Goal: Task Accomplishment & Management: Manage account settings

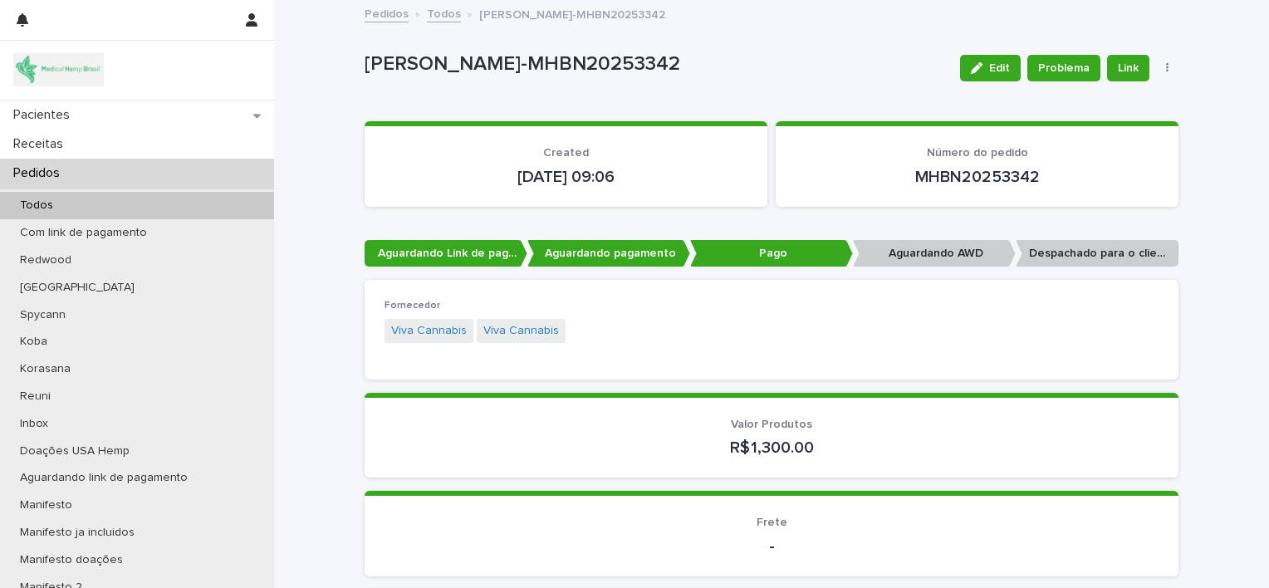
click at [77, 169] on div "Pedidos" at bounding box center [137, 173] width 274 height 29
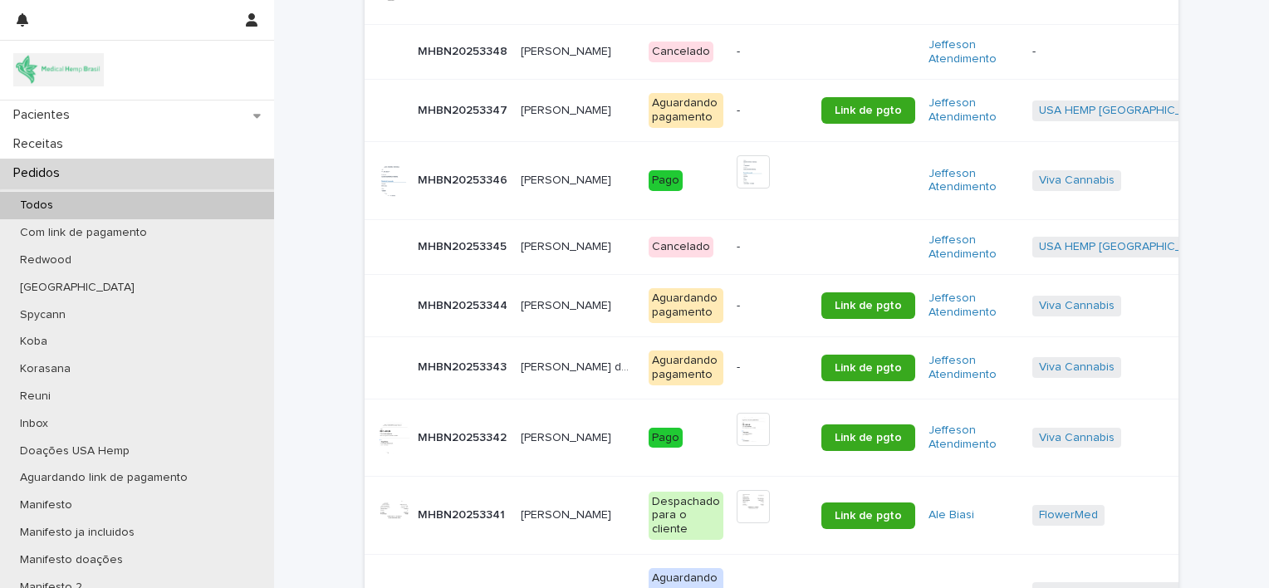
scroll to position [581, 0]
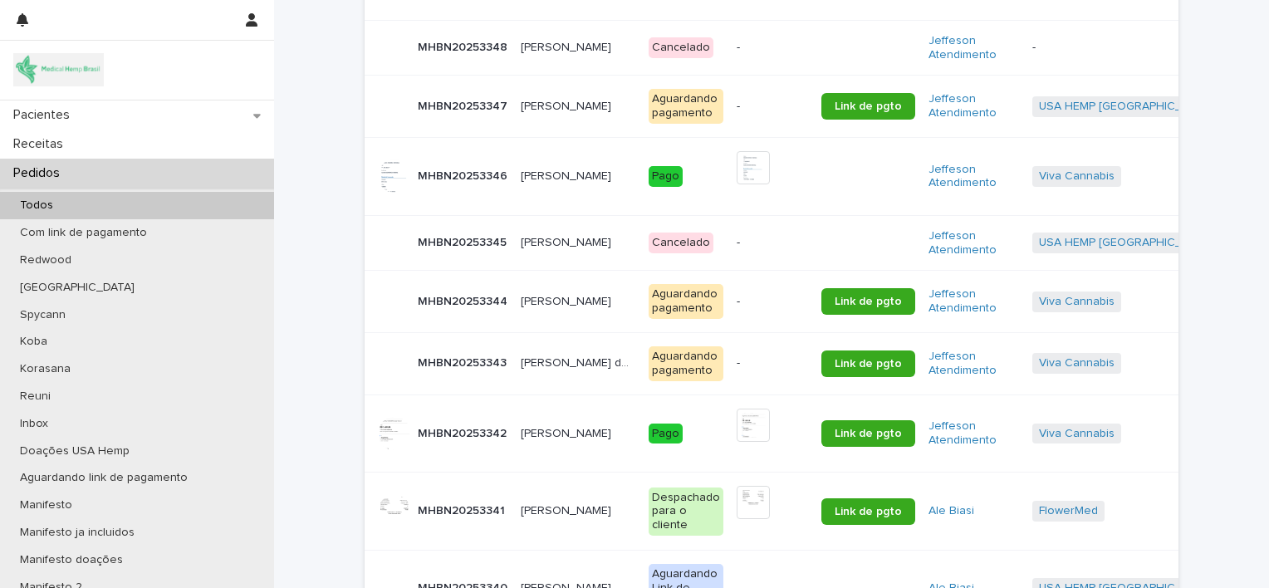
click at [529, 310] on div "[PERSON_NAME] [PERSON_NAME]" at bounding box center [578, 301] width 115 height 27
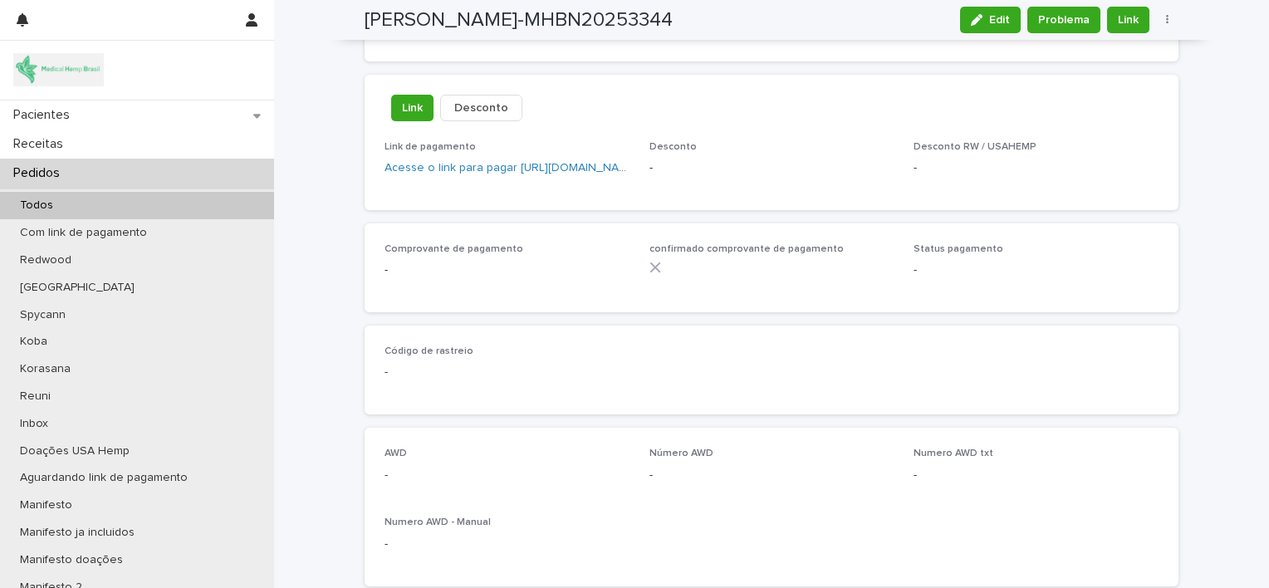
scroll to position [1038, 0]
click at [997, 23] on span "Edit" at bounding box center [999, 20] width 21 height 12
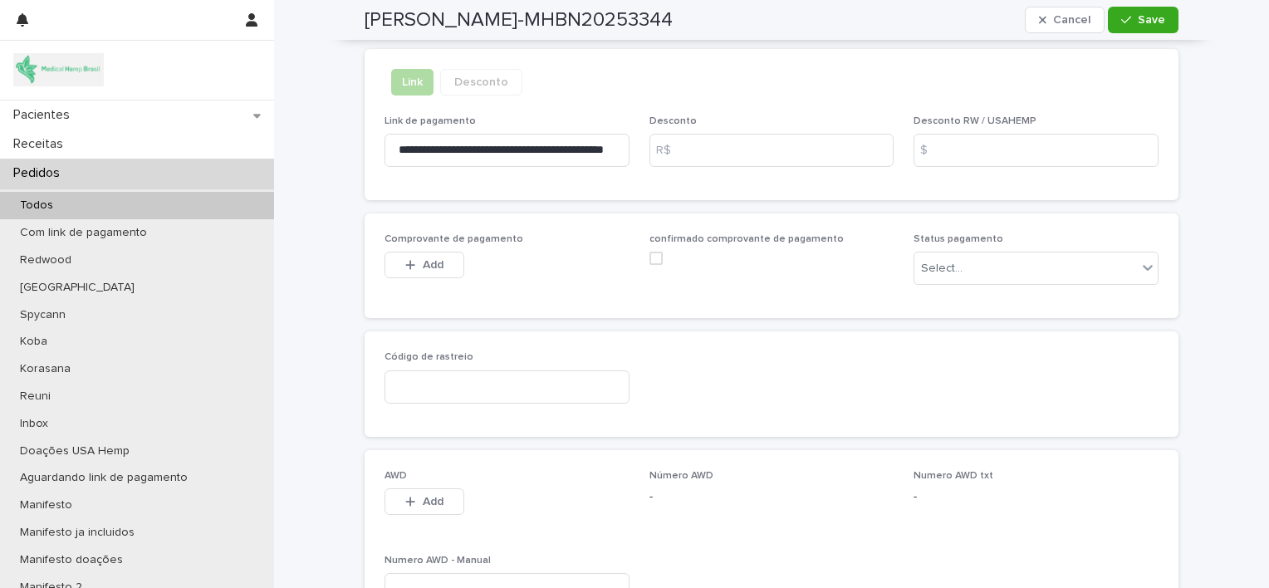
scroll to position [1147, 0]
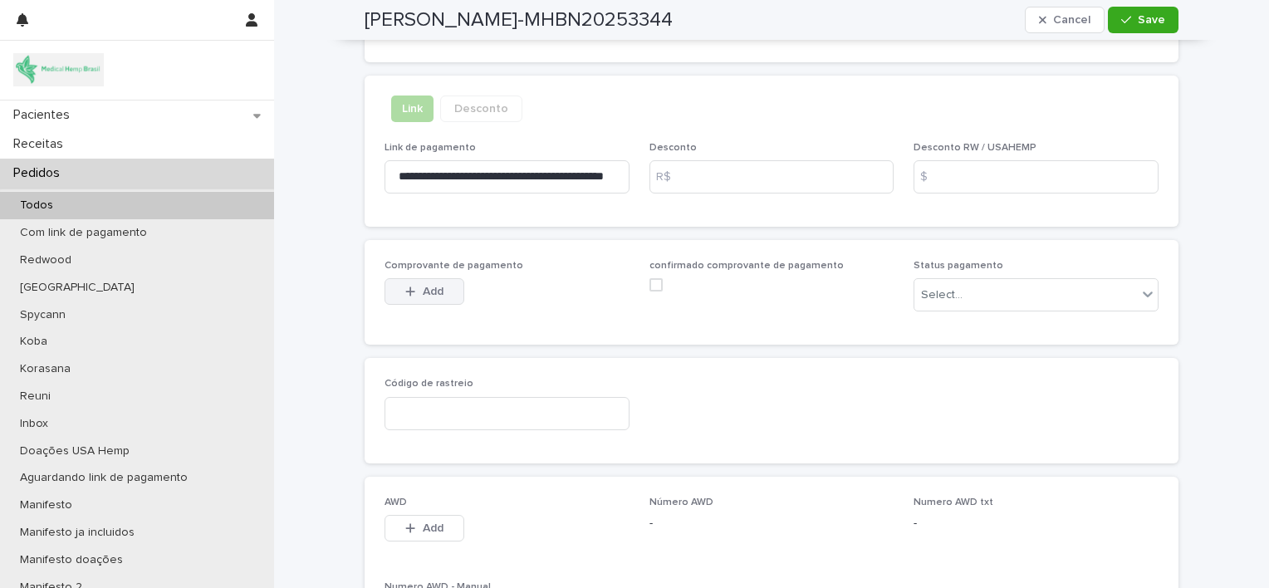
click at [428, 286] on span "Add" at bounding box center [433, 292] width 21 height 12
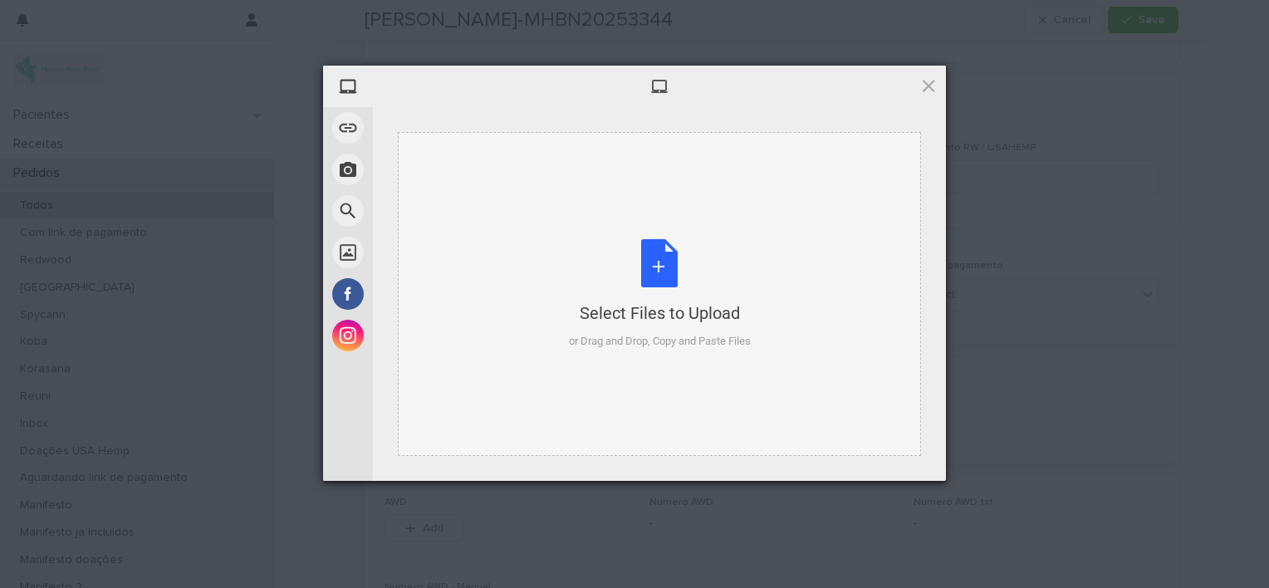
click at [646, 274] on div "Select Files to Upload or Drag and Drop, Copy and Paste Files" at bounding box center [660, 294] width 182 height 110
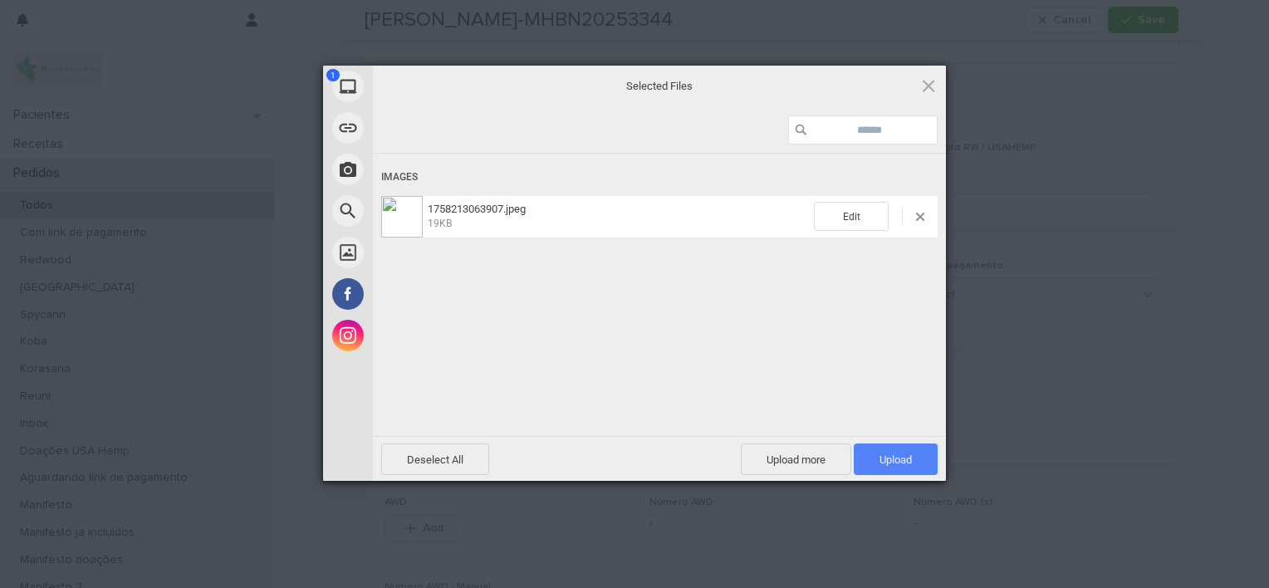
click at [876, 458] on span "Upload 1" at bounding box center [895, 459] width 84 height 32
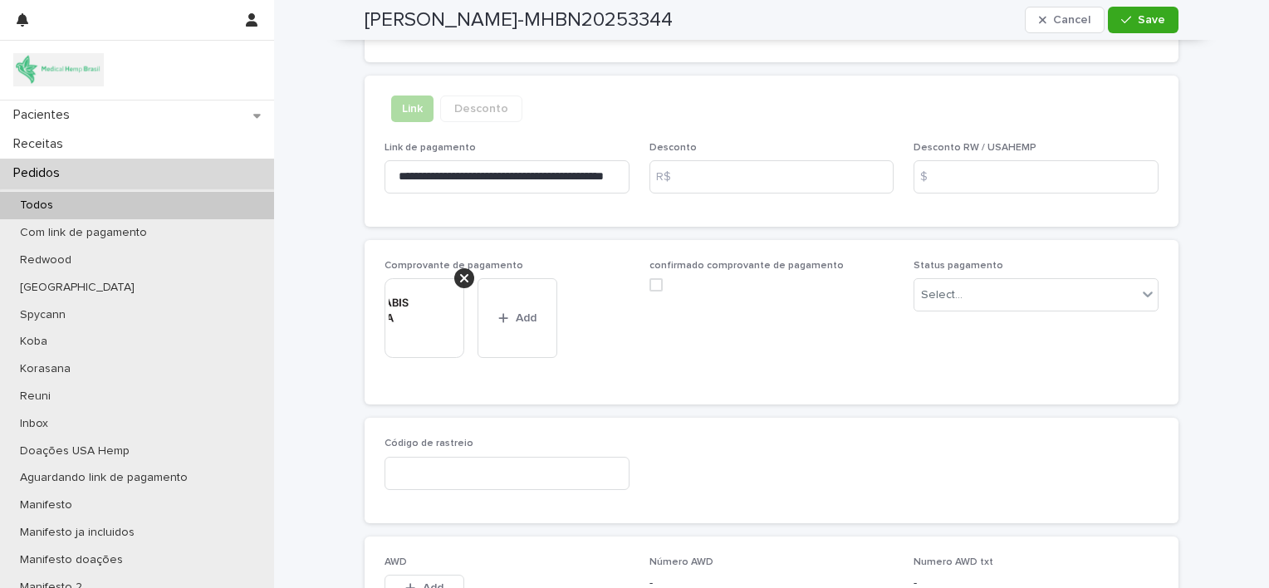
scroll to position [1177, 0]
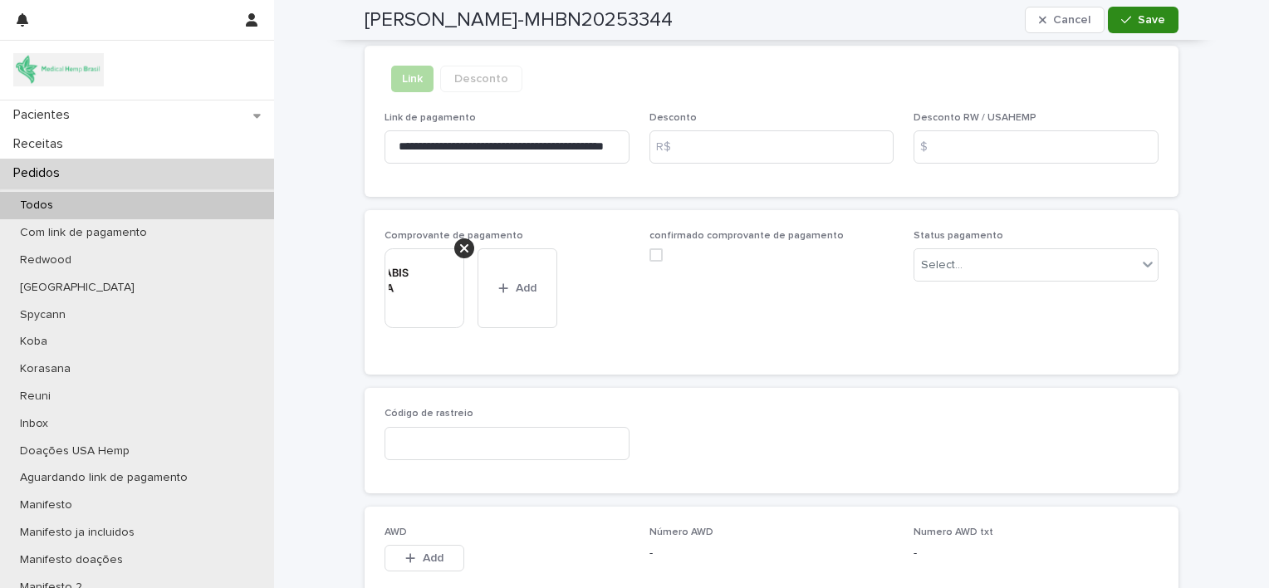
click at [1148, 27] on button "Save" at bounding box center [1142, 20] width 71 height 27
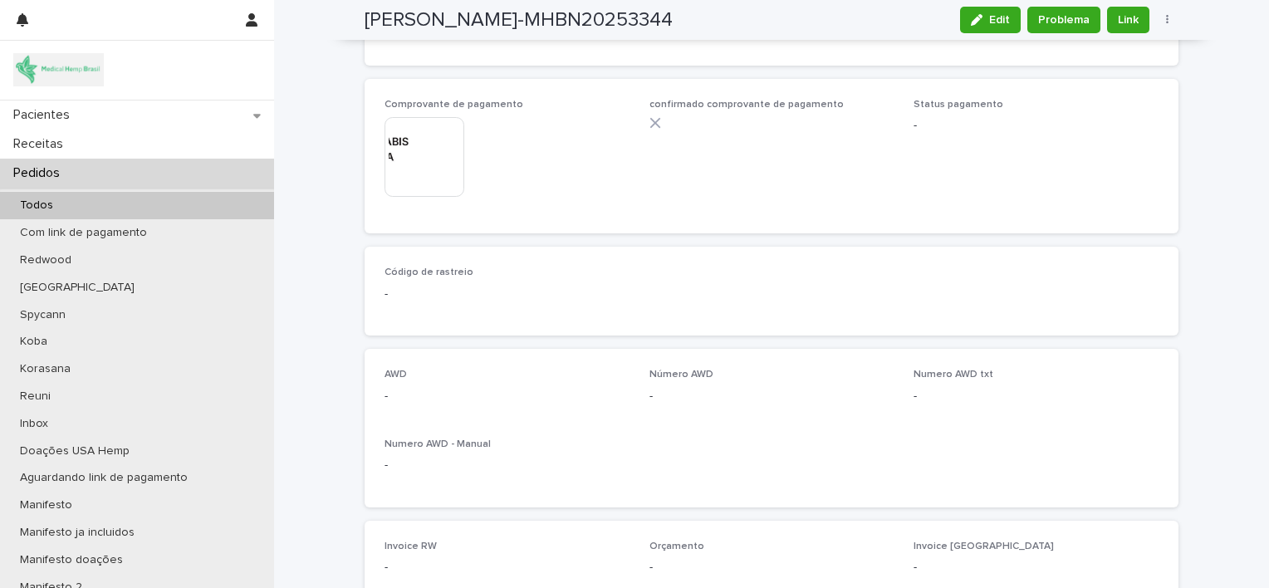
scroll to position [1070, 0]
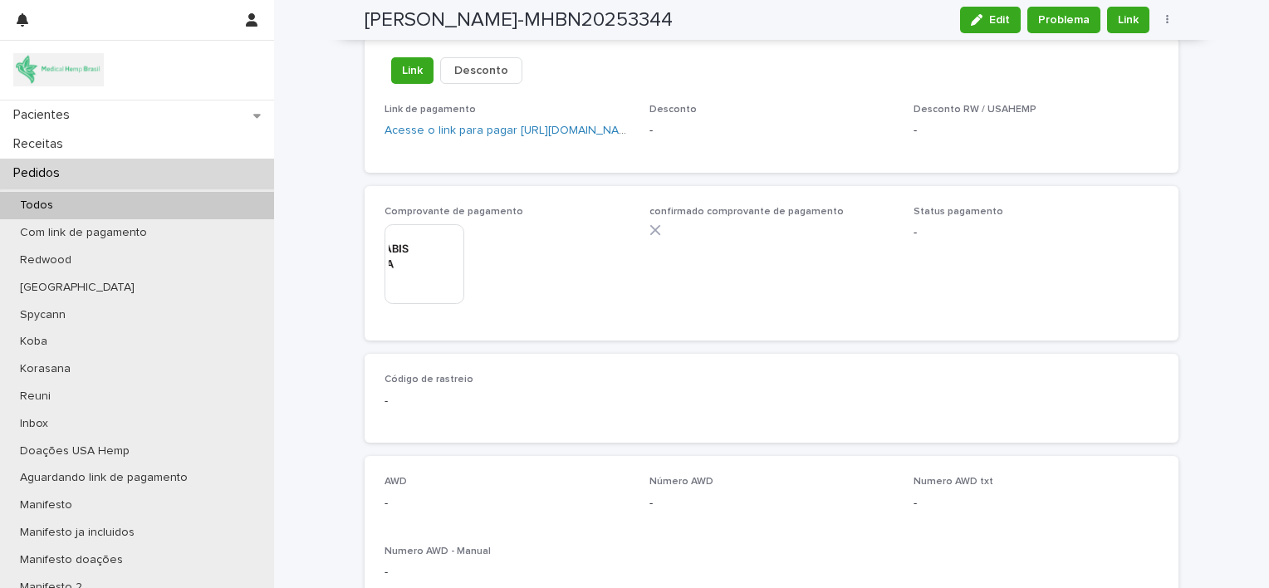
click at [149, 169] on div "Pedidos" at bounding box center [137, 173] width 274 height 29
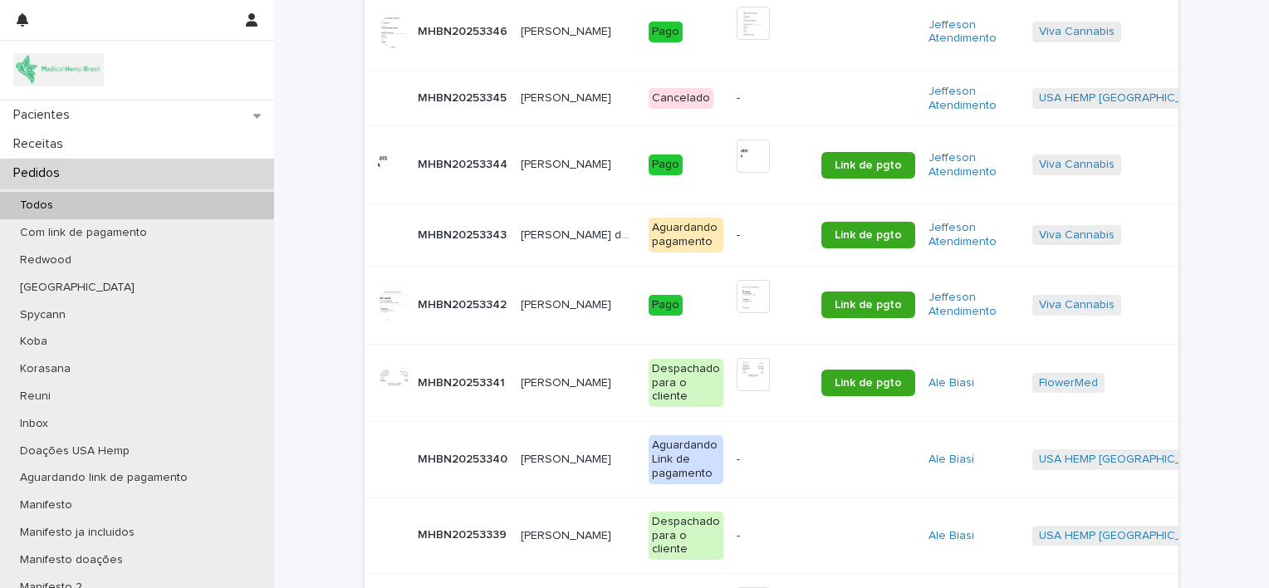
scroll to position [734, 0]
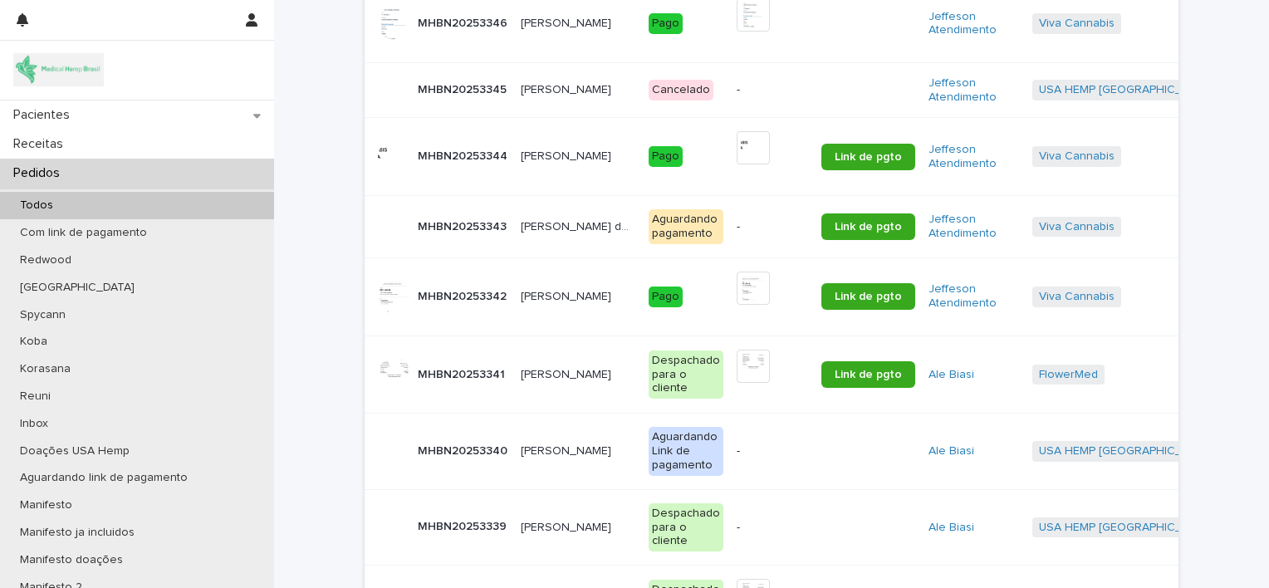
click at [539, 218] on p "[PERSON_NAME] de [GEOGRAPHIC_DATA] e [PERSON_NAME]" at bounding box center [580, 225] width 118 height 17
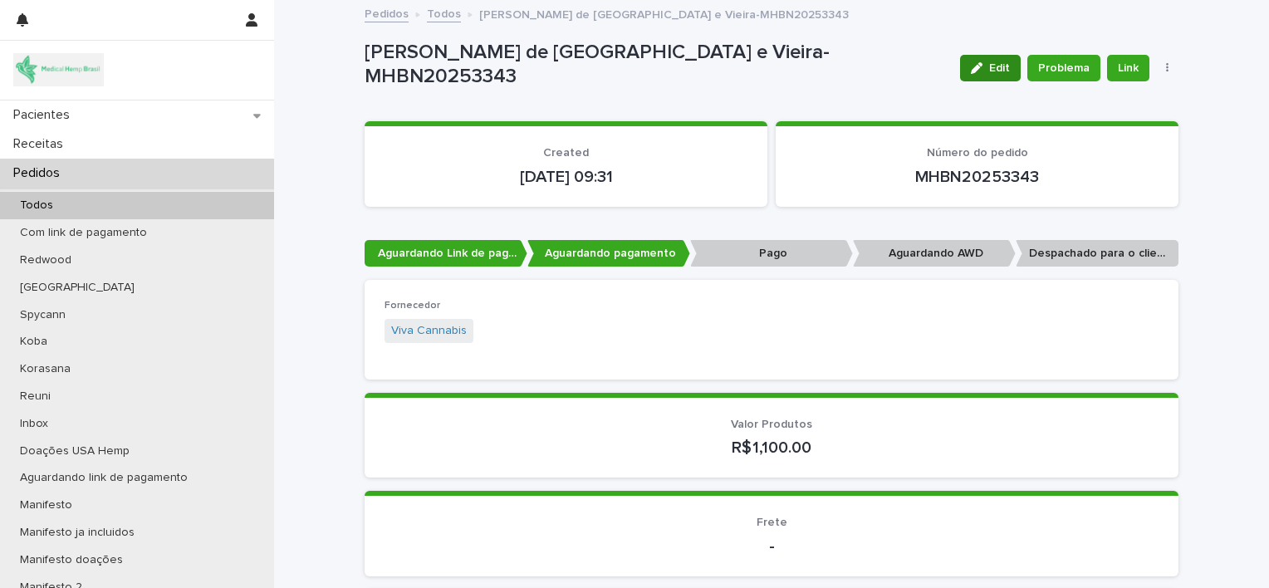
click at [970, 67] on icon "button" at bounding box center [976, 68] width 12 height 12
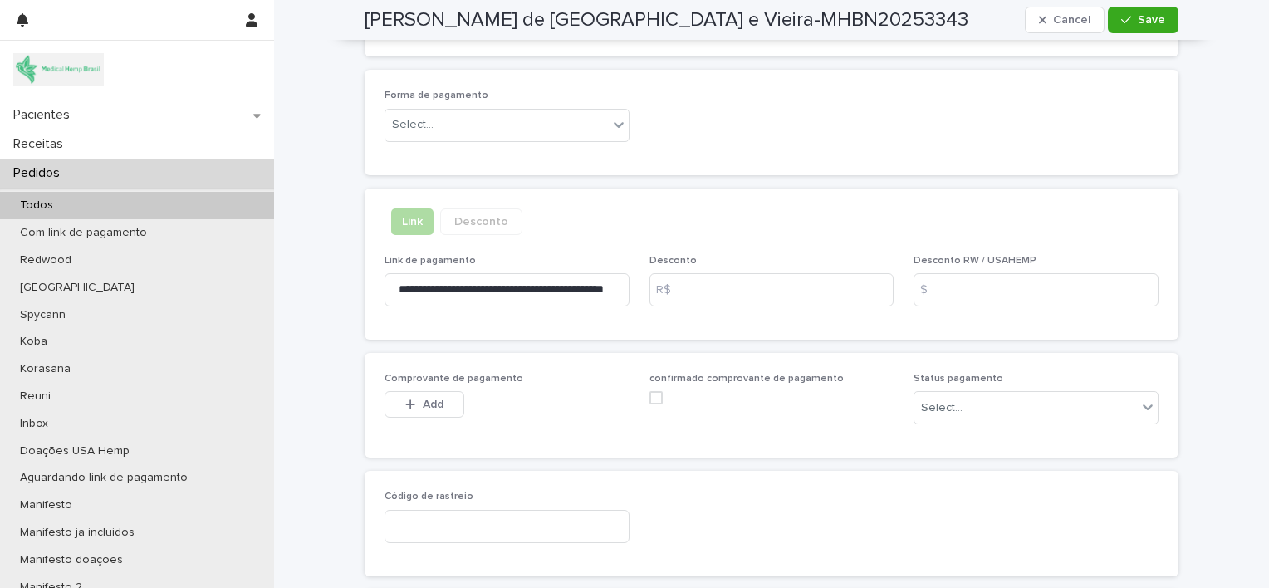
scroll to position [1063, 0]
click at [438, 396] on button "Add" at bounding box center [424, 402] width 80 height 27
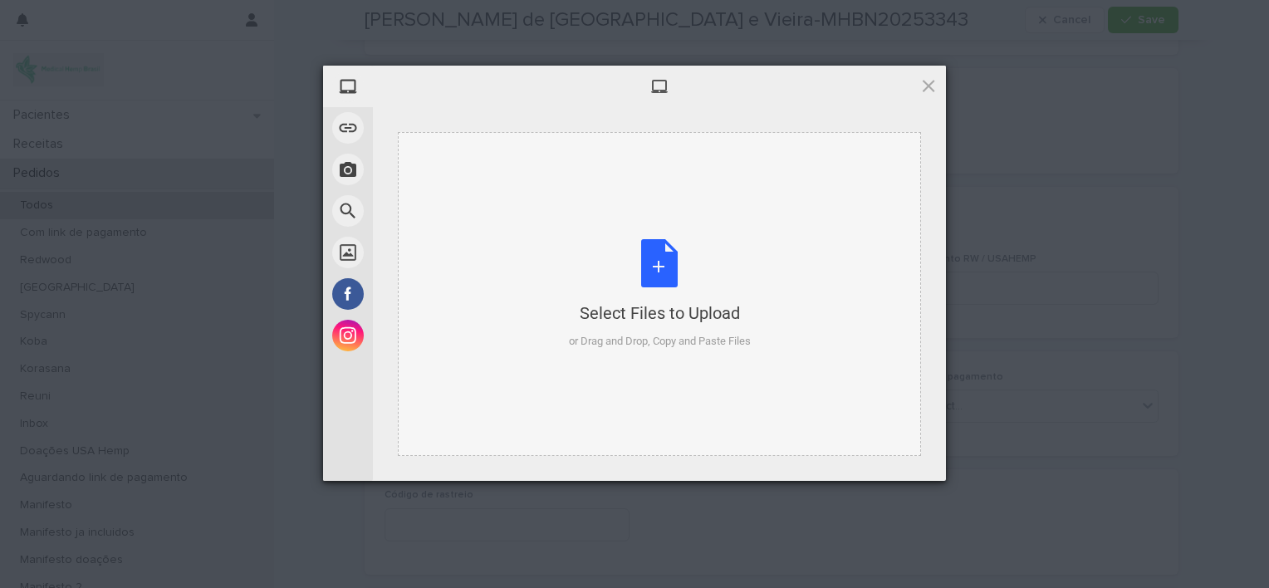
click at [661, 255] on div "Select Files to Upload or Drag and Drop, Copy and Paste Files" at bounding box center [660, 294] width 182 height 110
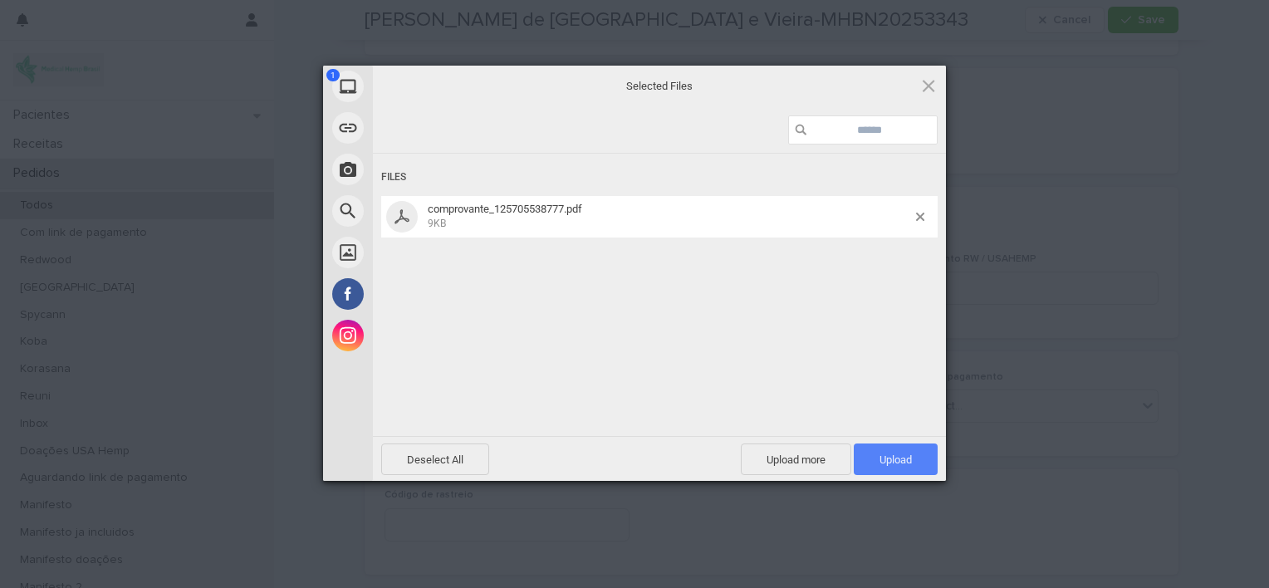
click at [882, 446] on span "Upload 1" at bounding box center [895, 459] width 84 height 32
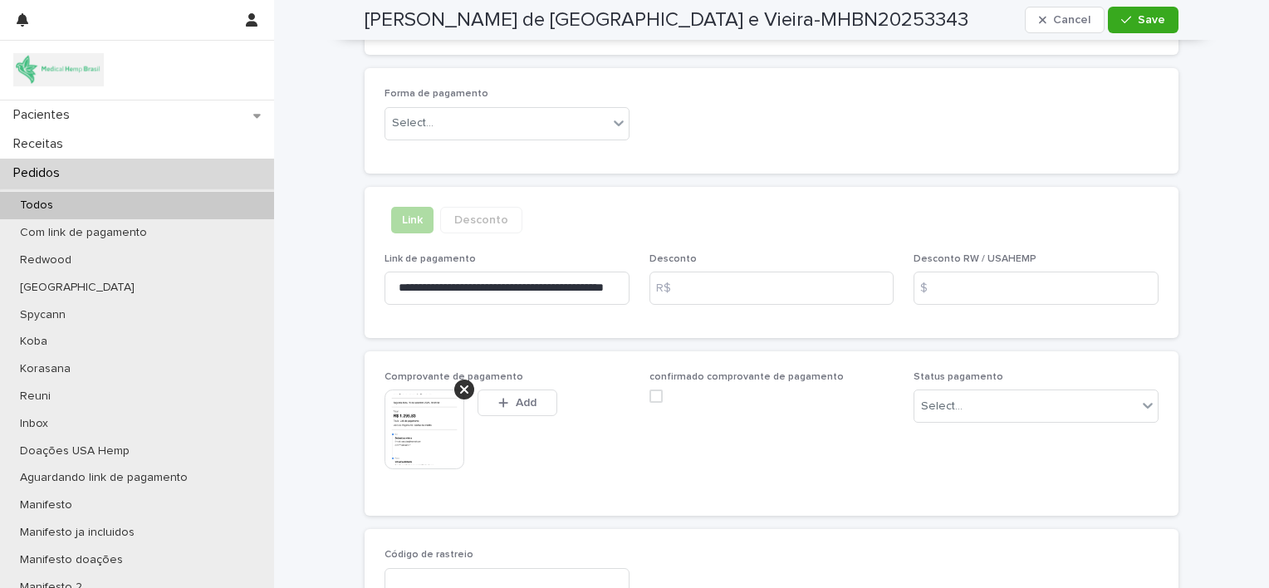
scroll to position [1093, 0]
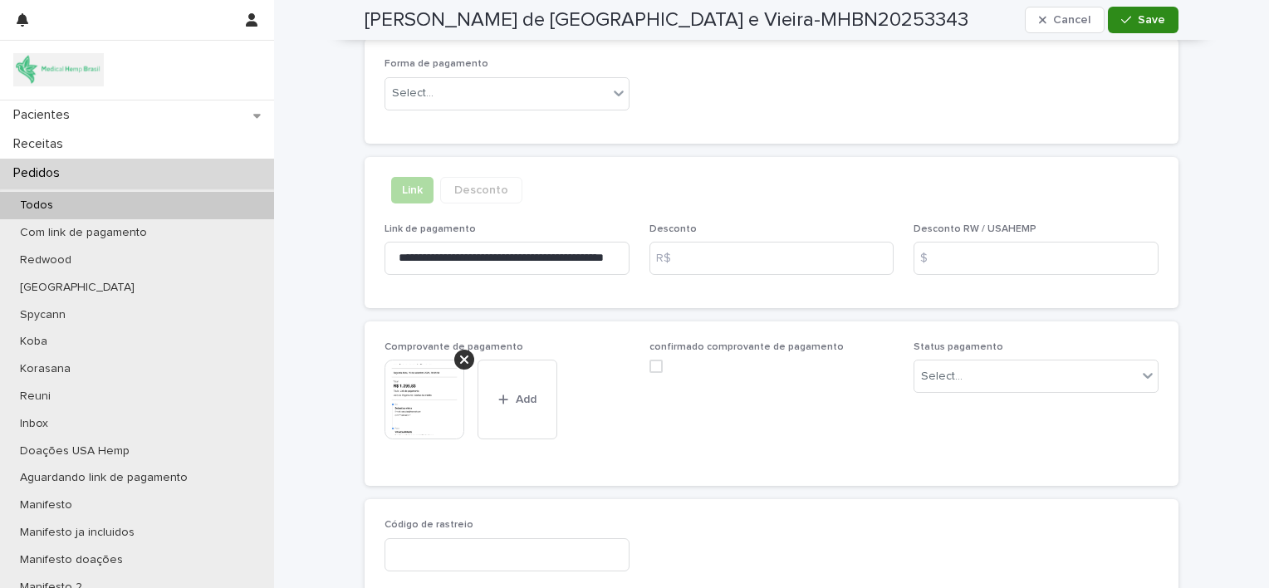
click at [1141, 14] on span "Save" at bounding box center [1150, 20] width 27 height 12
